Goal: Information Seeking & Learning: Learn about a topic

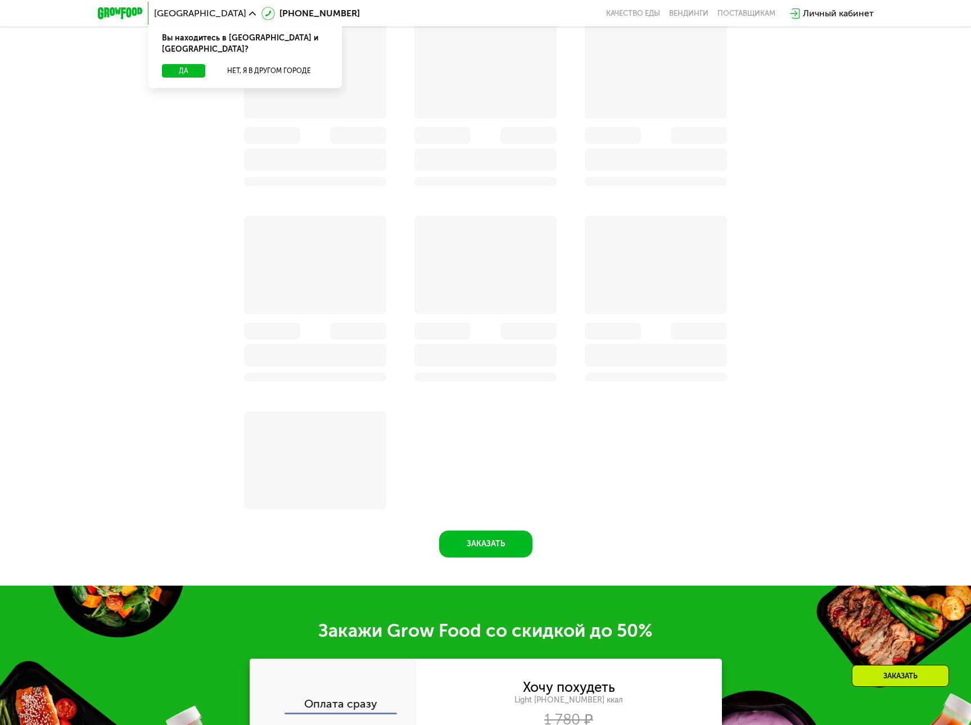
scroll to position [1002, 0]
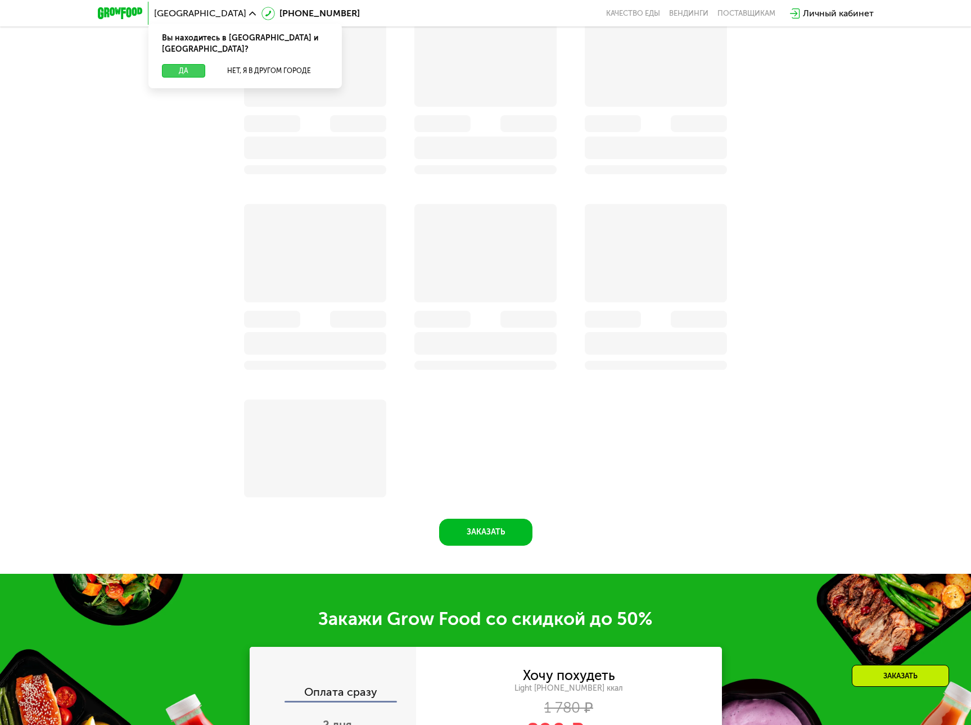
click at [195, 64] on button "Да" at bounding box center [183, 70] width 43 height 13
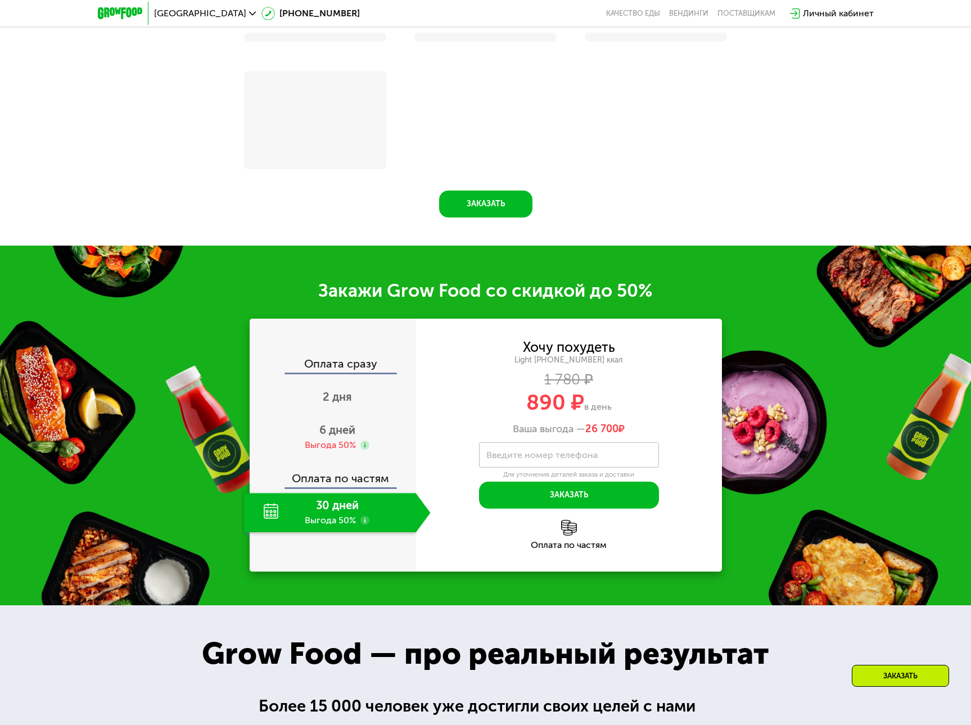
scroll to position [1331, 0]
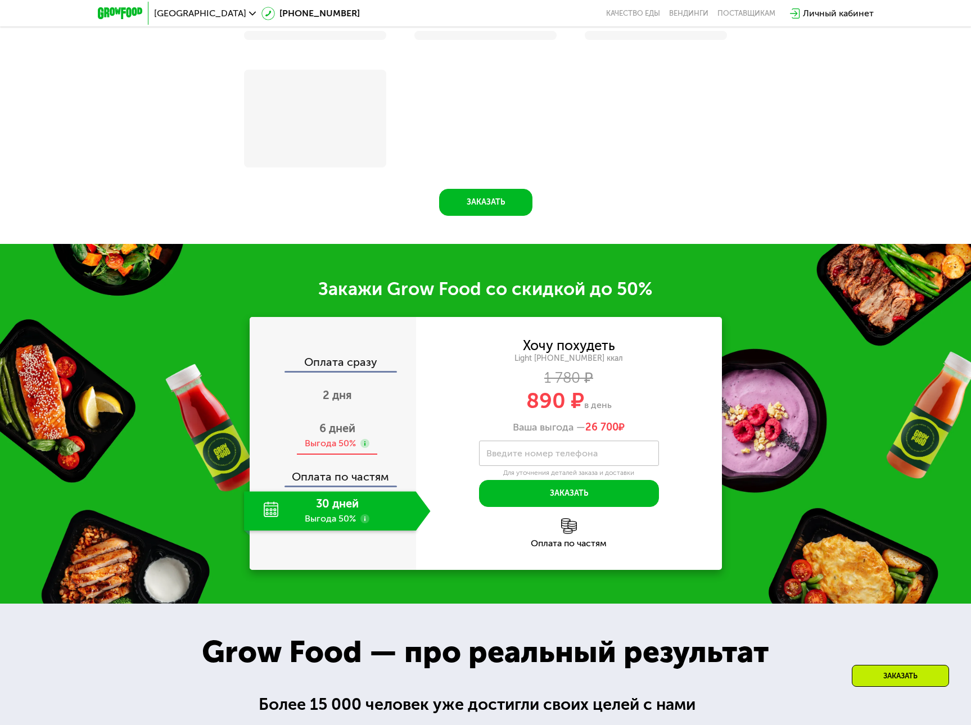
click at [366, 443] on use at bounding box center [364, 443] width 9 height 9
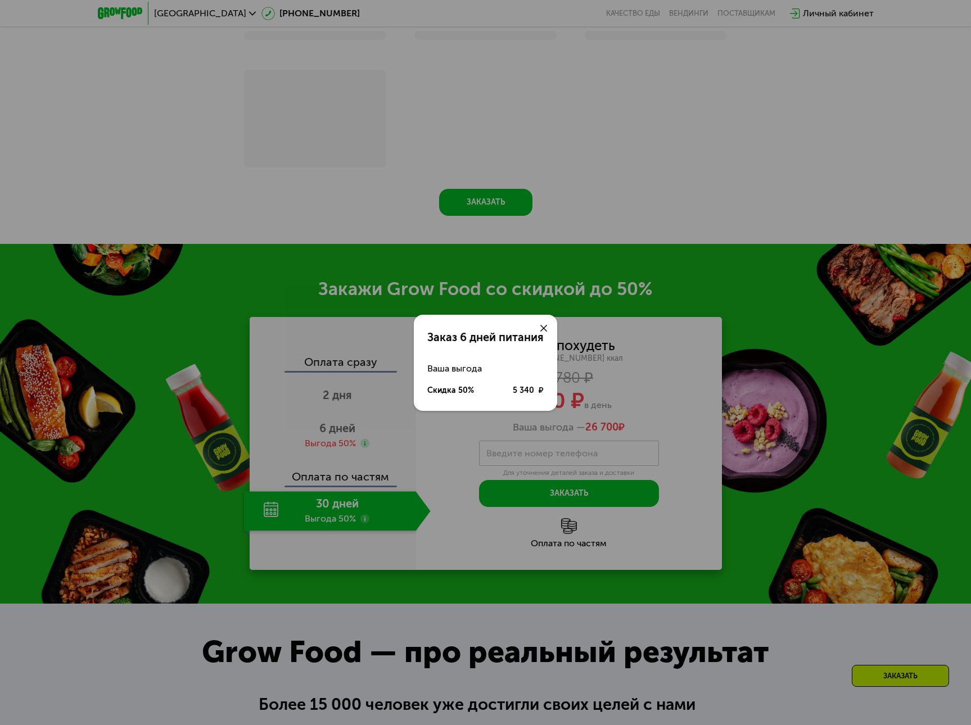
click at [542, 329] on use at bounding box center [543, 328] width 7 height 7
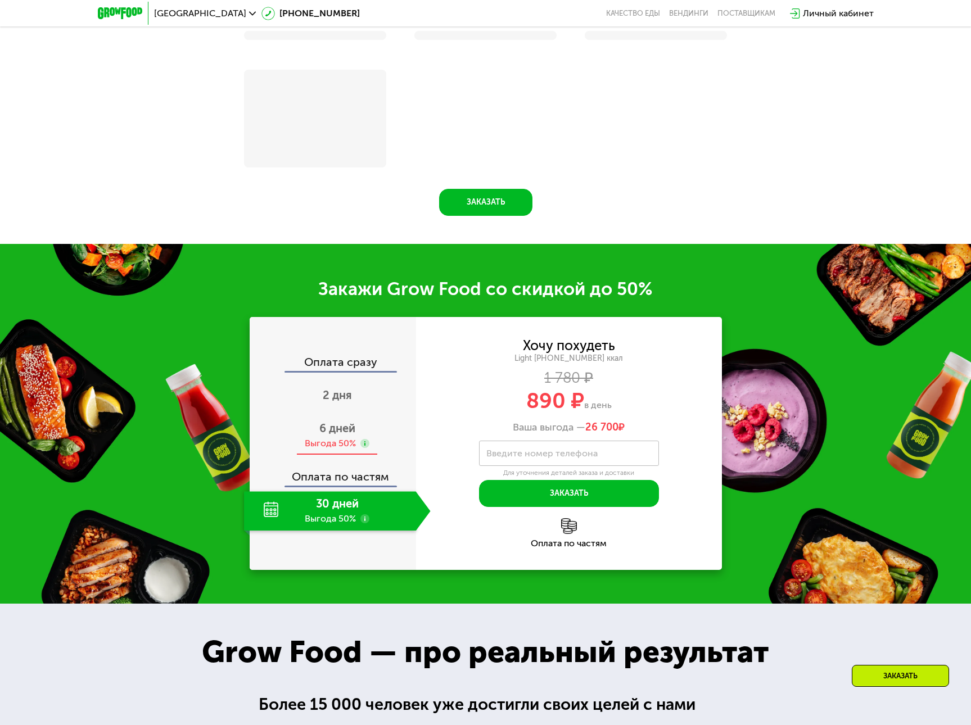
click at [337, 436] on div "6 дней Выгода 50%" at bounding box center [337, 435] width 187 height 39
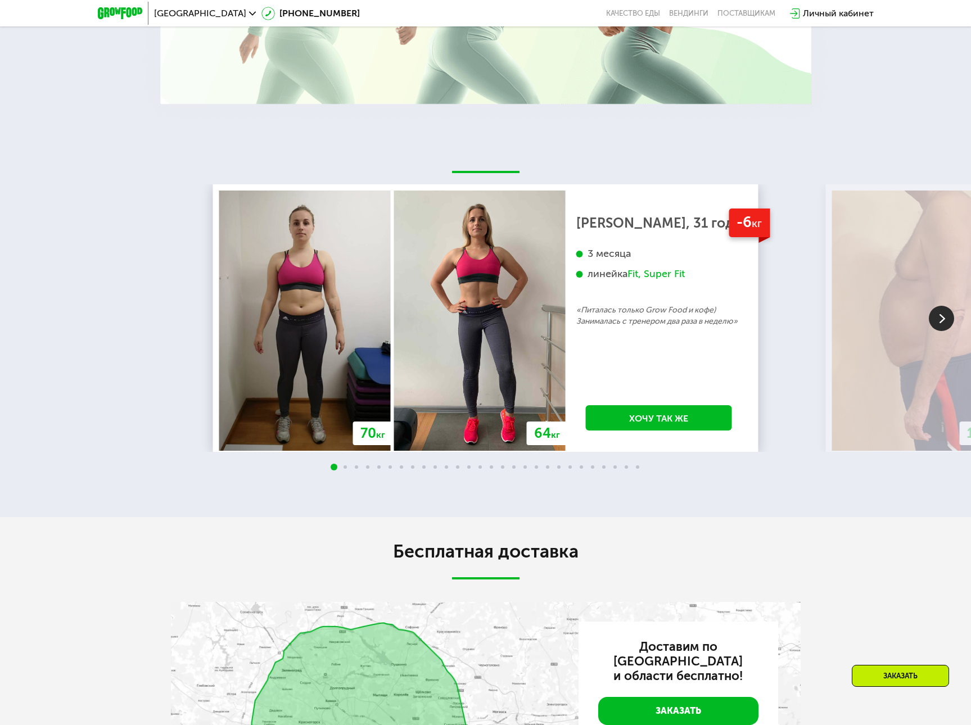
scroll to position [2123, 0]
click at [950, 331] on img at bounding box center [940, 318] width 25 height 25
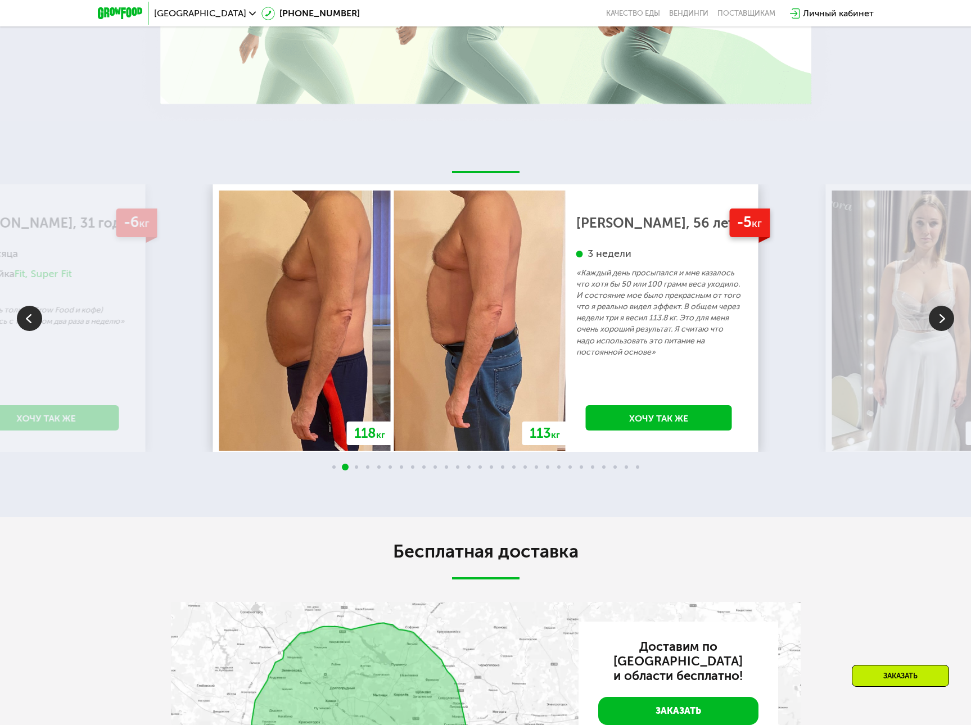
click at [947, 331] on img at bounding box center [940, 318] width 25 height 25
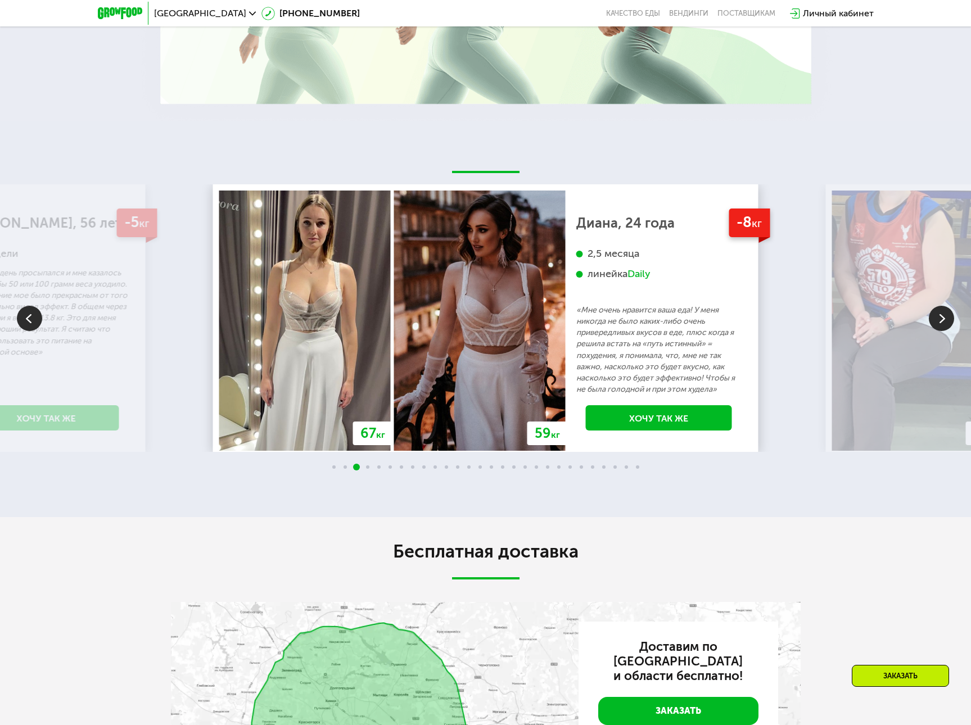
click at [947, 331] on img at bounding box center [940, 318] width 25 height 25
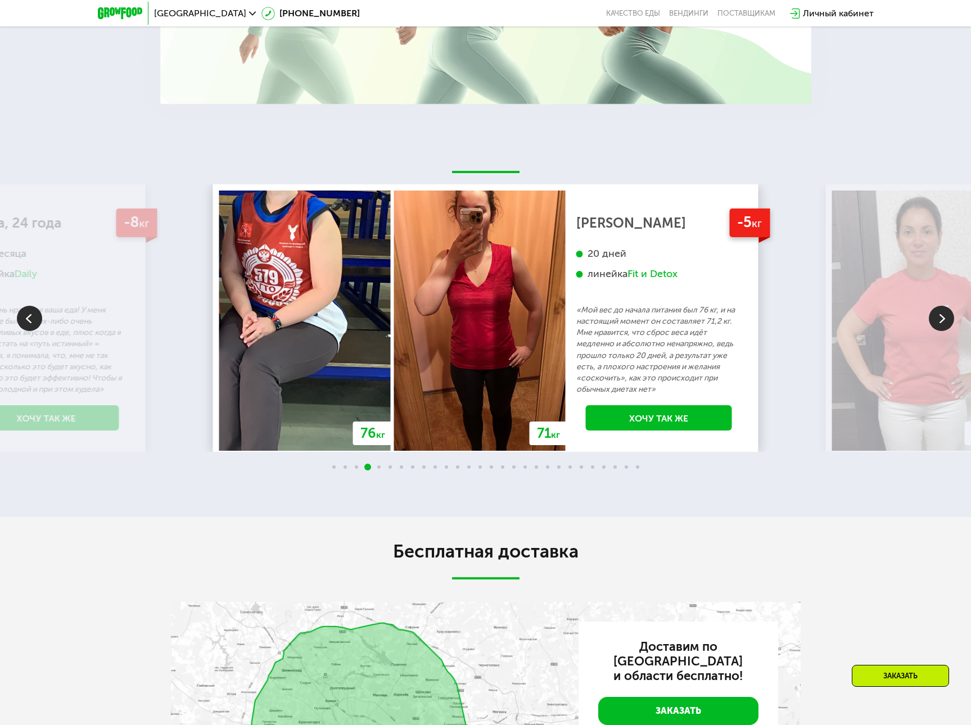
click at [34, 331] on img at bounding box center [29, 318] width 25 height 25
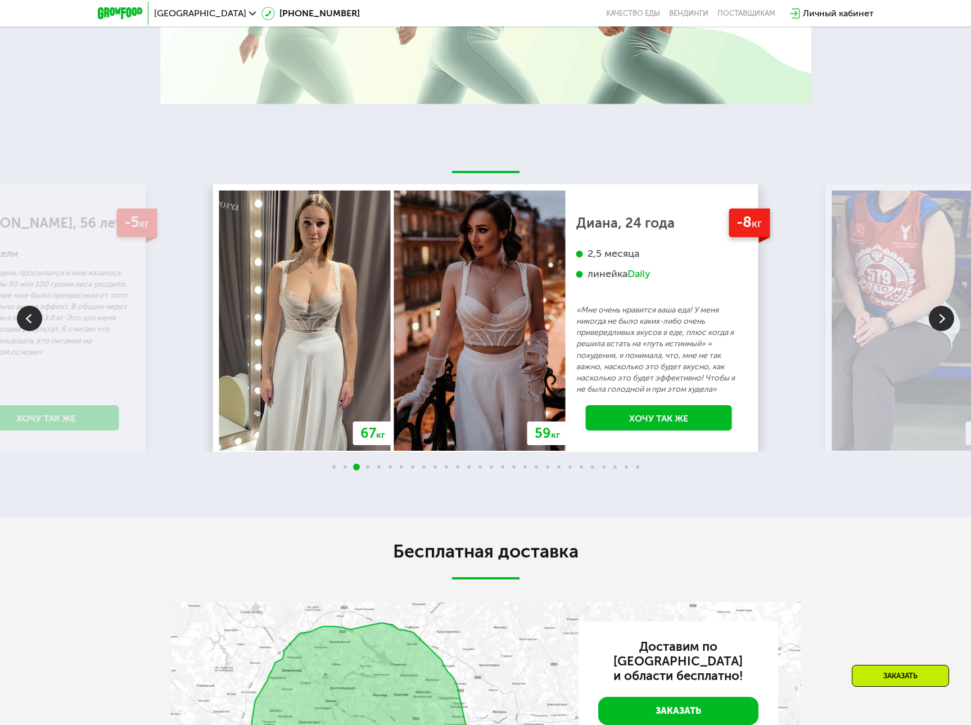
click at [939, 331] on img at bounding box center [940, 318] width 25 height 25
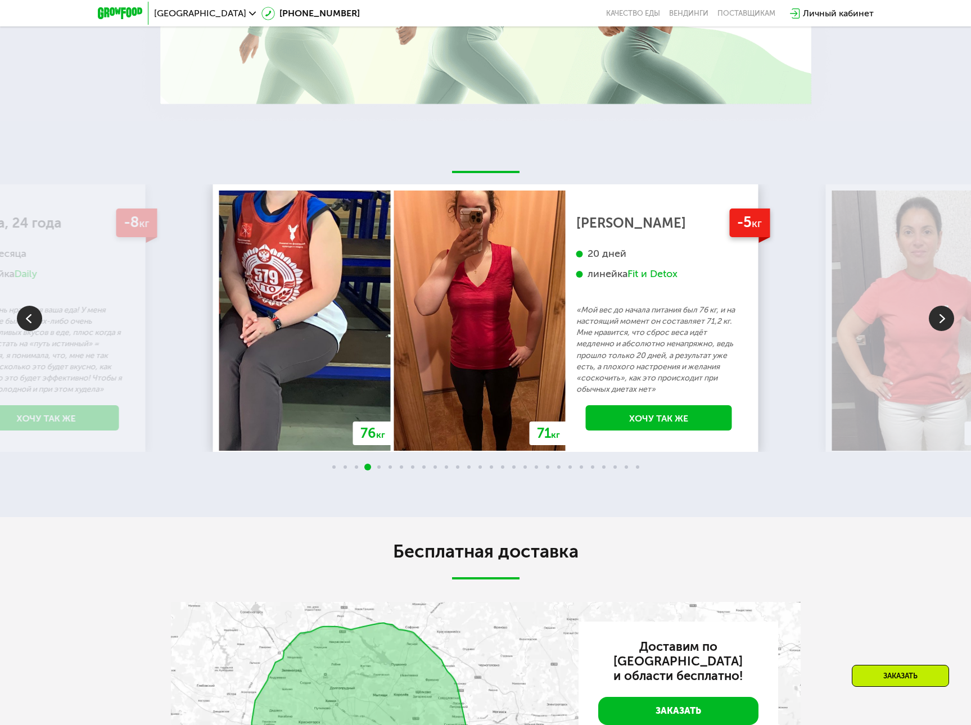
click at [939, 331] on img at bounding box center [940, 318] width 25 height 25
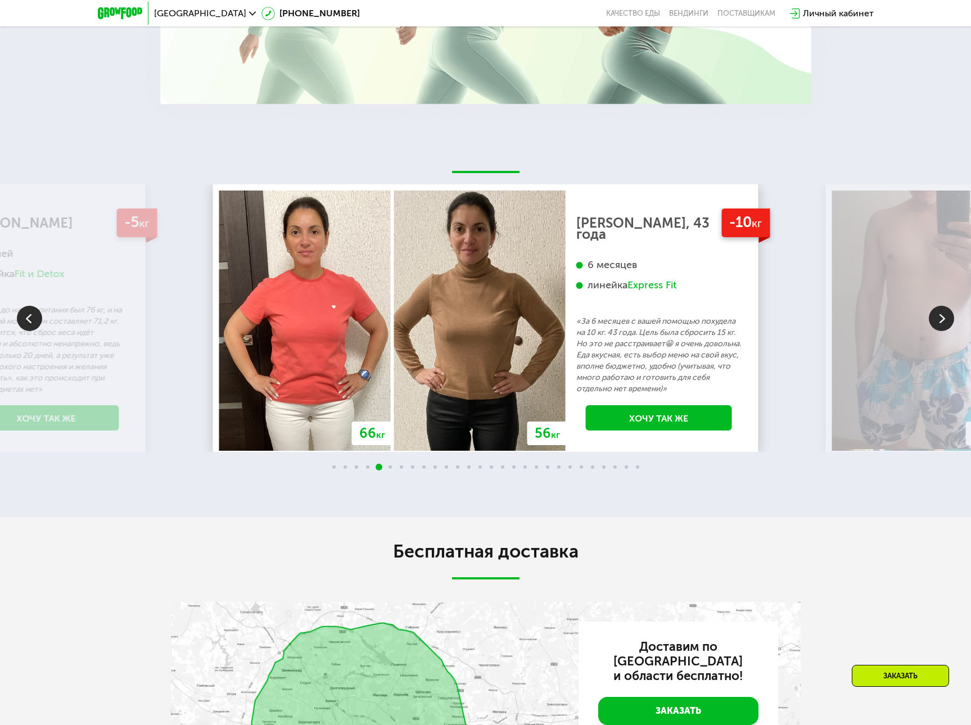
click at [939, 331] on img at bounding box center [940, 318] width 25 height 25
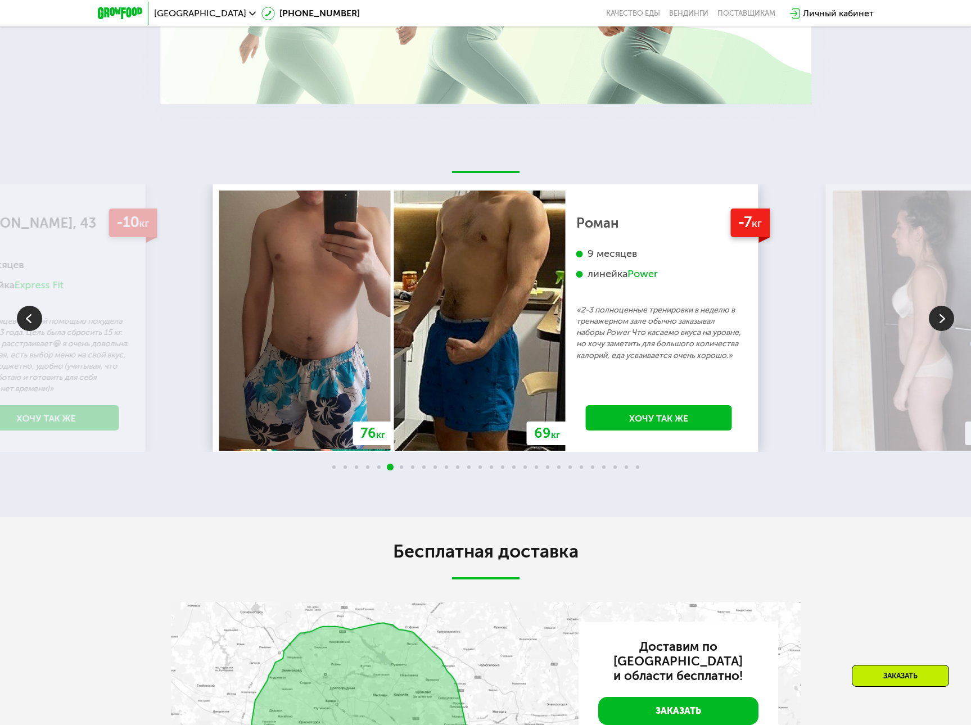
click at [939, 331] on img at bounding box center [940, 318] width 25 height 25
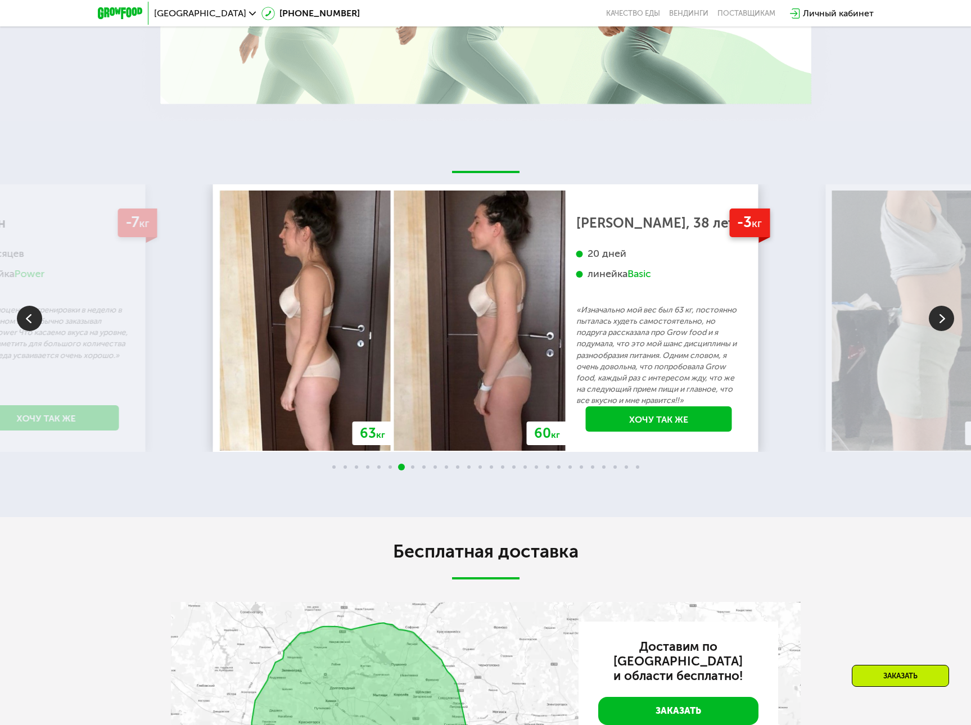
click at [939, 331] on img at bounding box center [940, 318] width 25 height 25
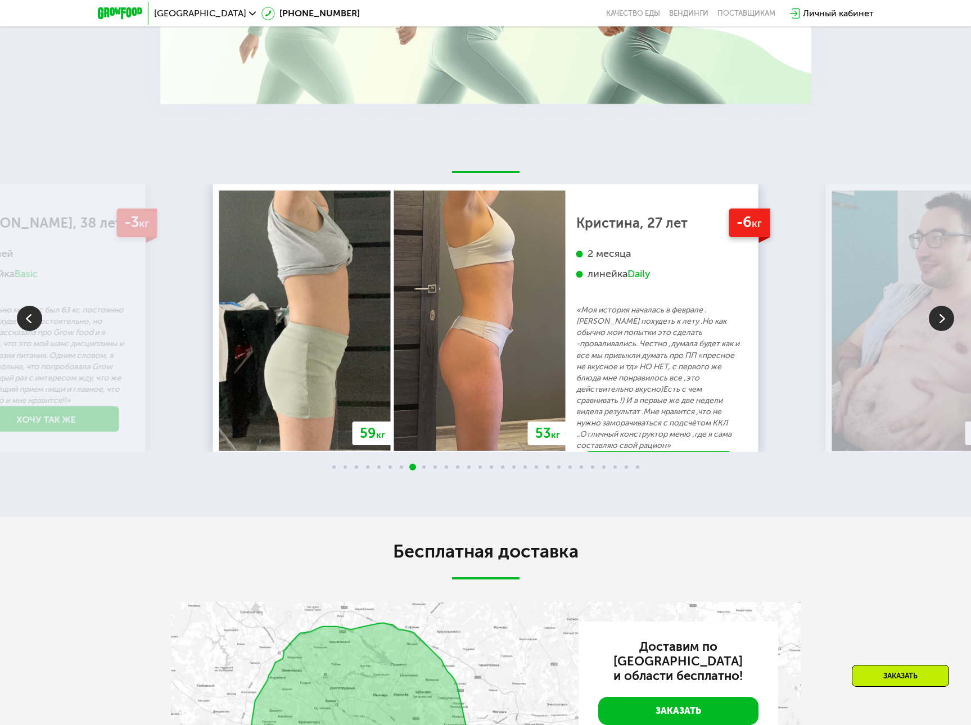
click at [939, 331] on img at bounding box center [940, 318] width 25 height 25
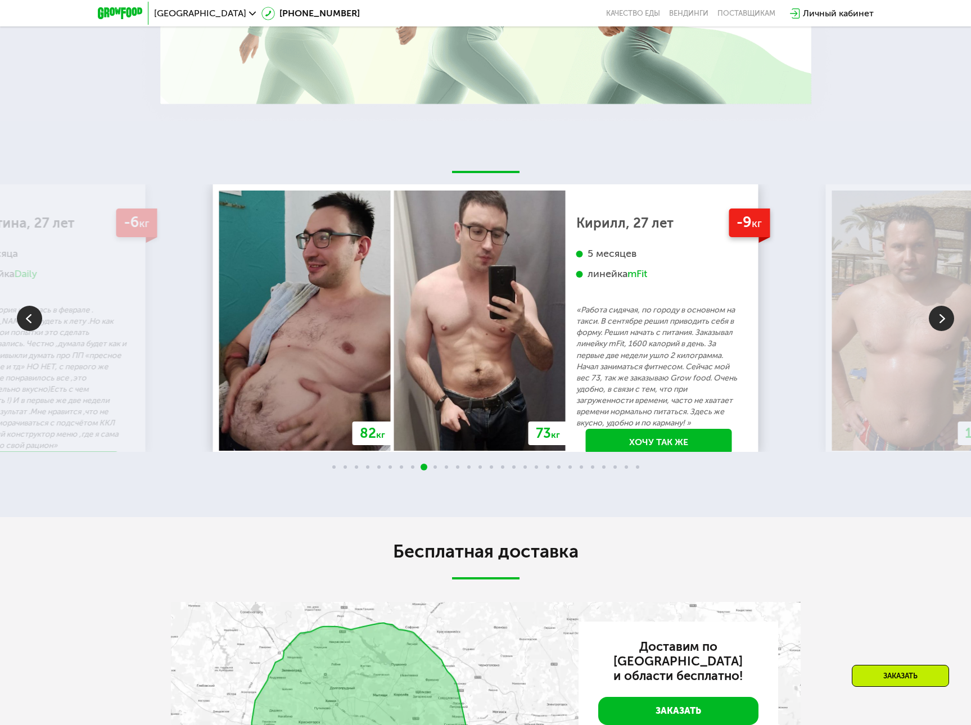
click at [939, 331] on img at bounding box center [940, 318] width 25 height 25
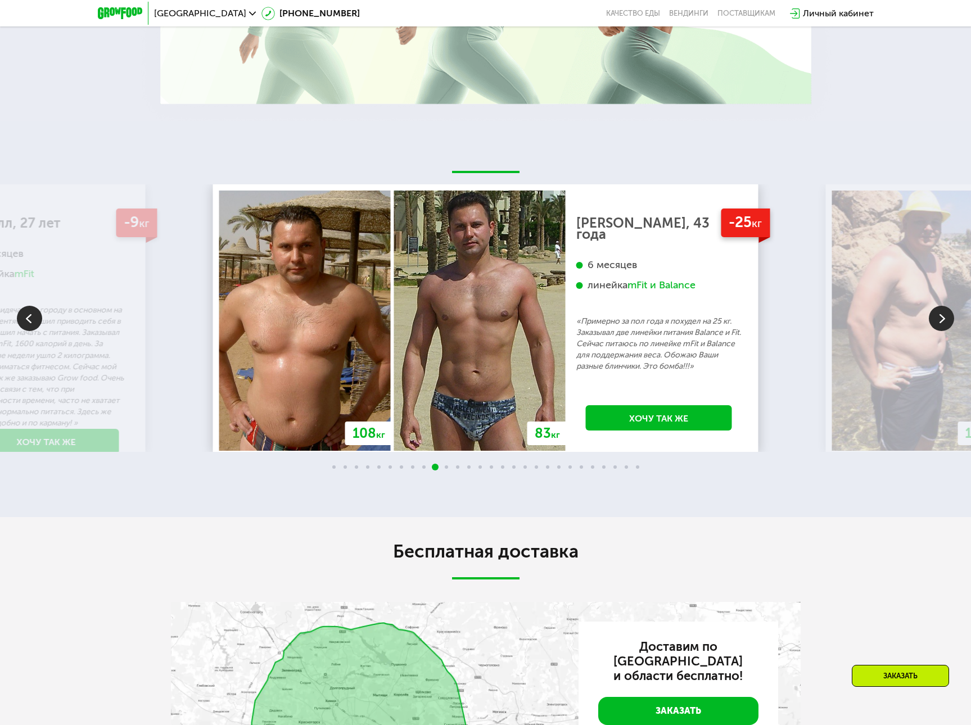
click at [939, 331] on img at bounding box center [940, 318] width 25 height 25
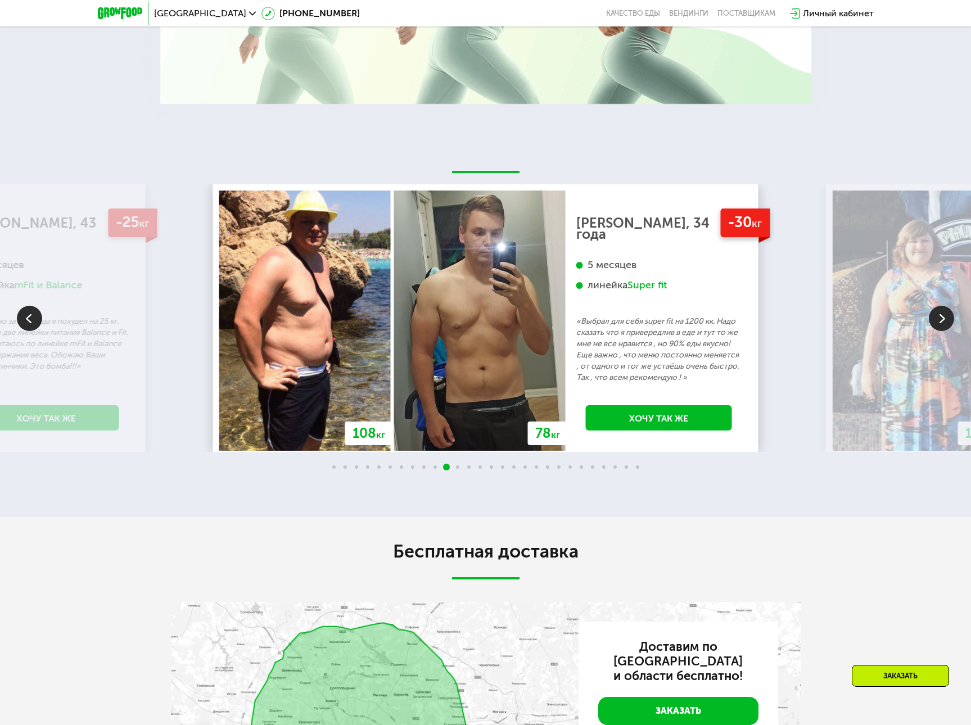
click at [939, 331] on img at bounding box center [940, 318] width 25 height 25
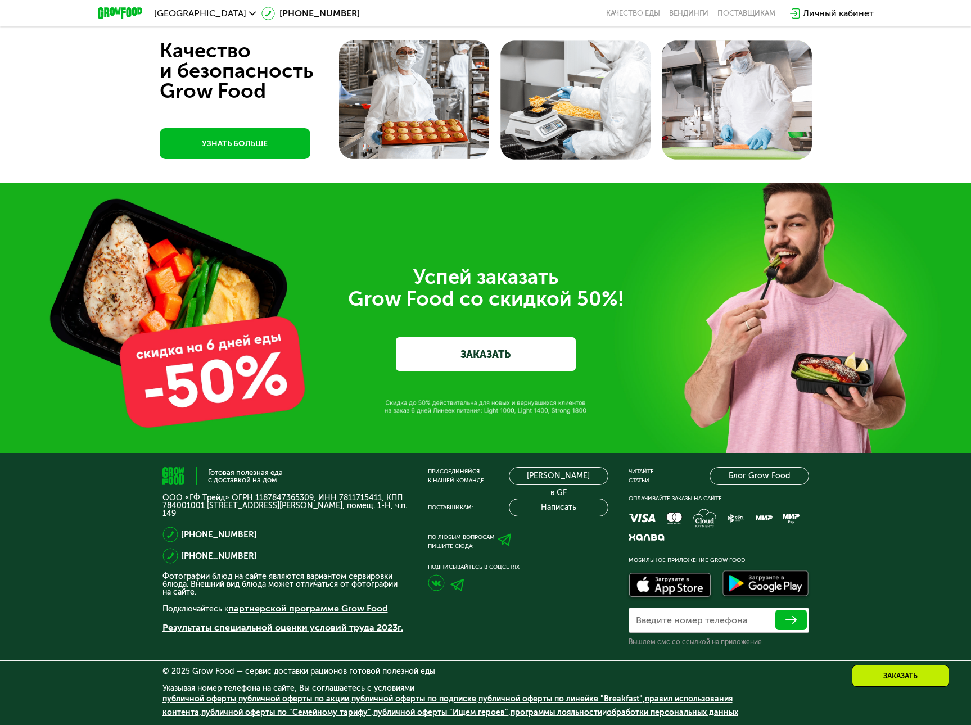
scroll to position [3504, 0]
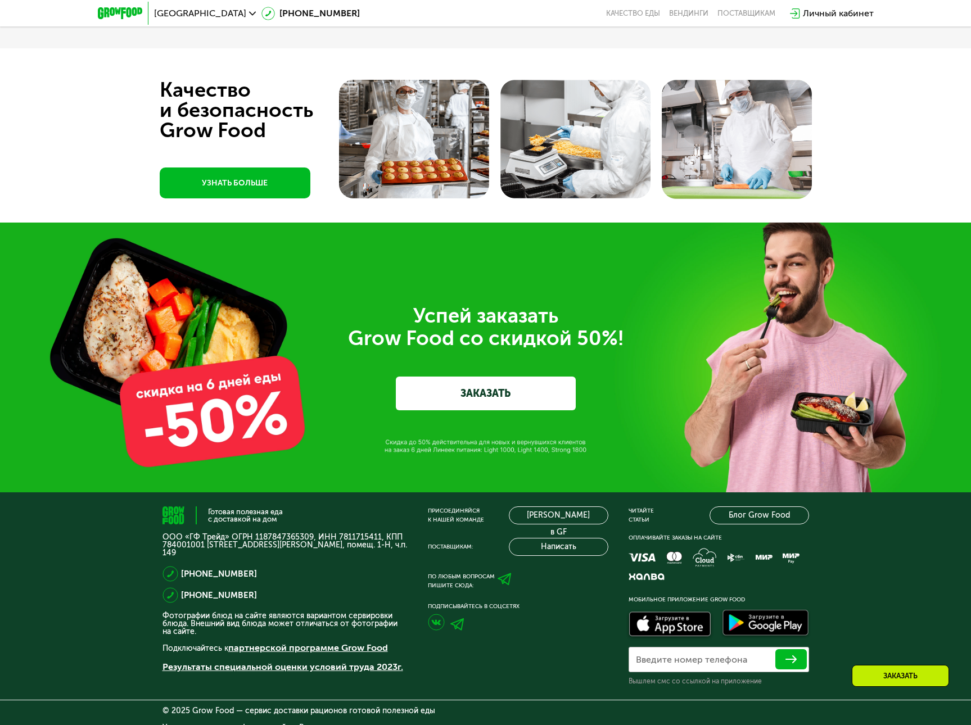
scroll to position [3555, 0]
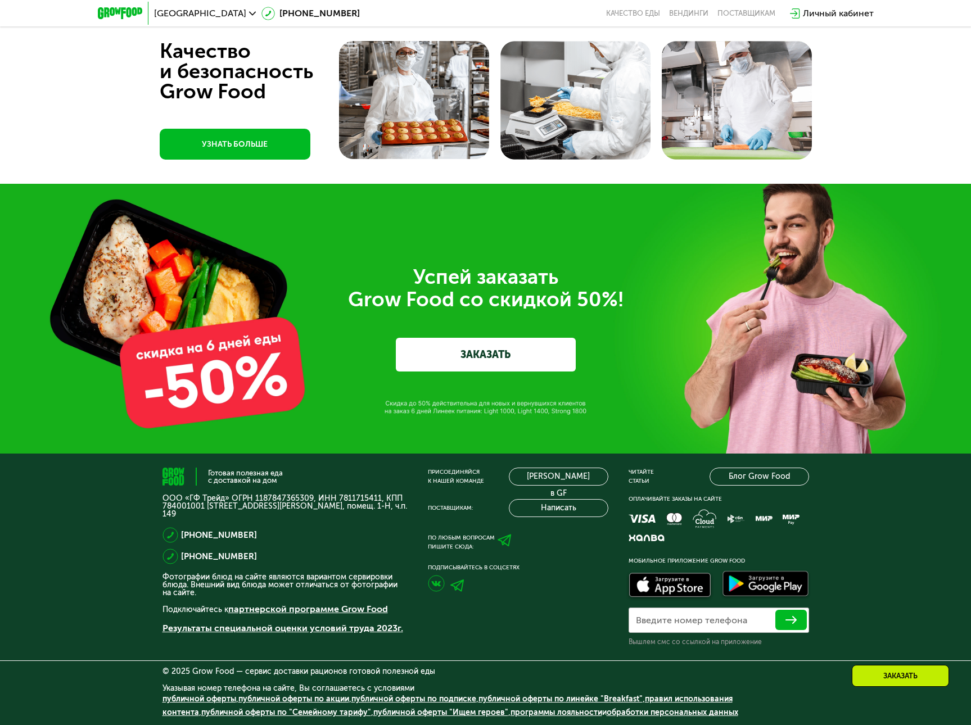
scroll to position [3636, 0]
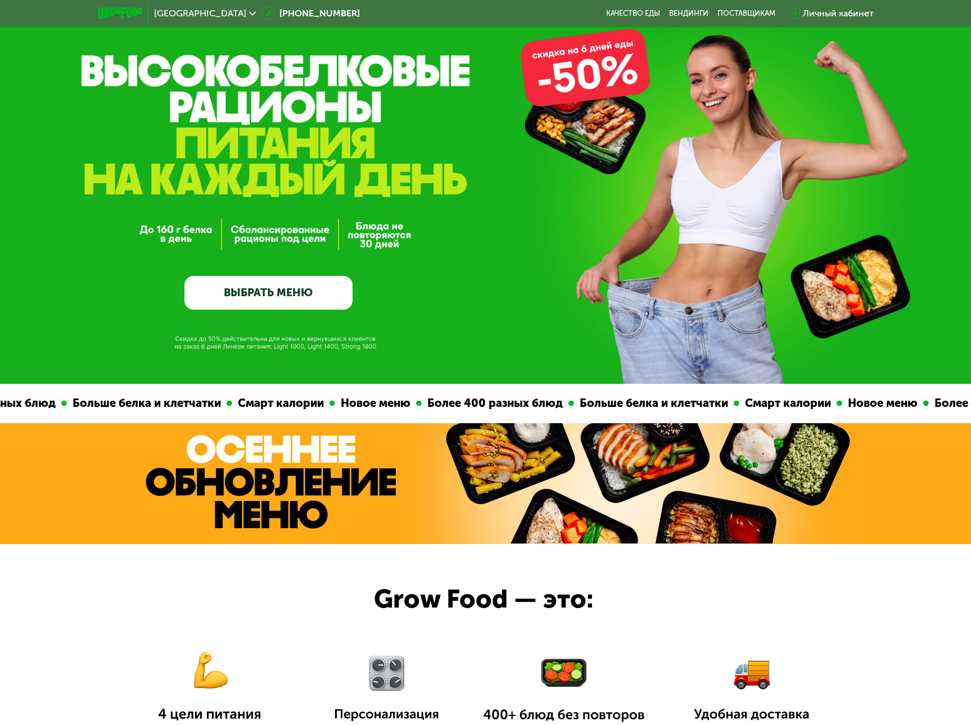
scroll to position [52, 0]
